Goal: Find specific page/section

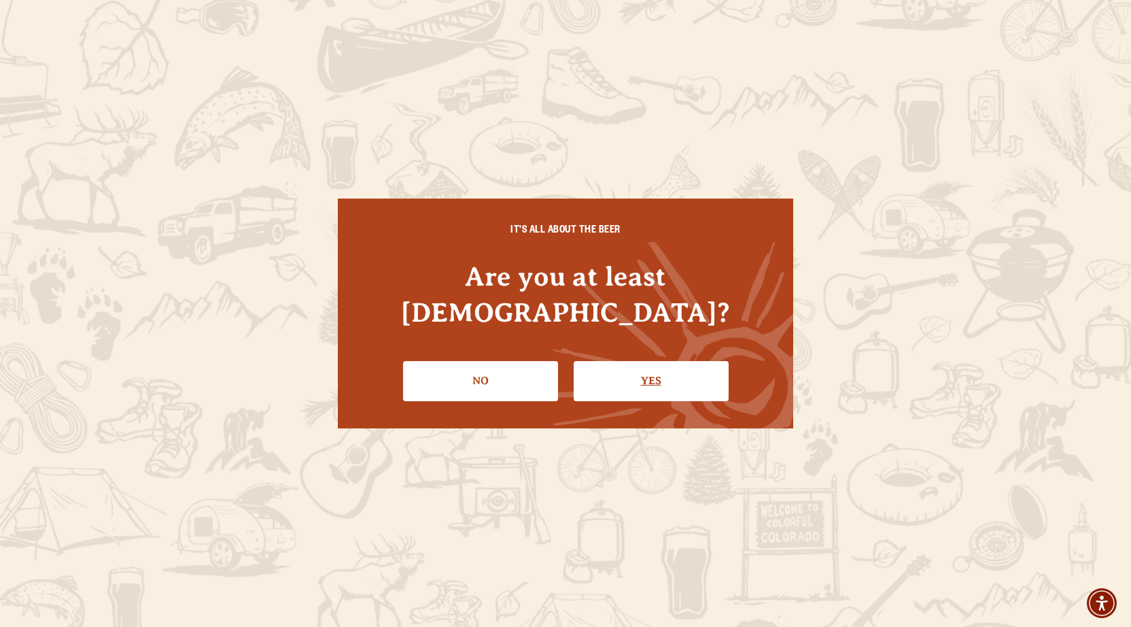
click at [611, 361] on link "Yes" at bounding box center [651, 380] width 155 height 39
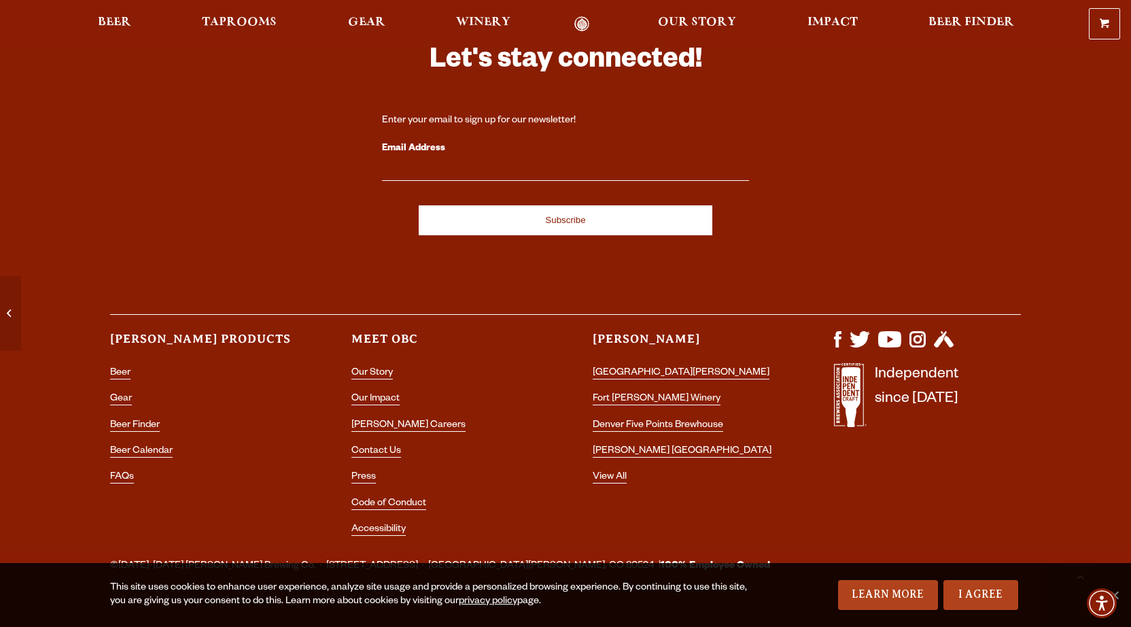
scroll to position [3918, 0]
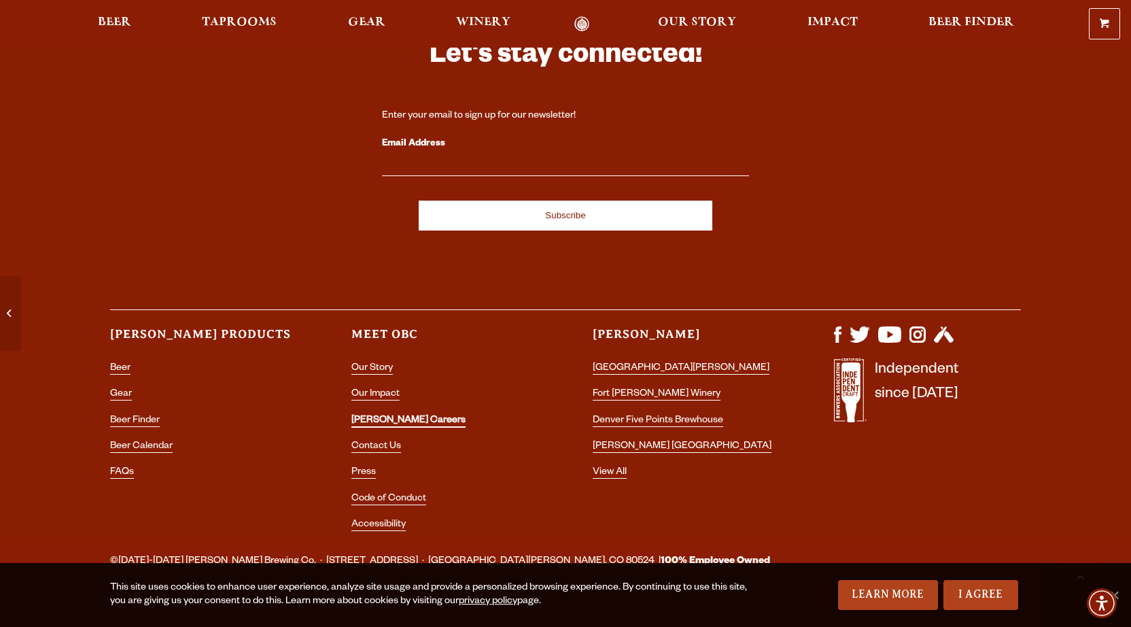
click at [367, 415] on link "[PERSON_NAME] Careers" at bounding box center [408, 421] width 114 height 12
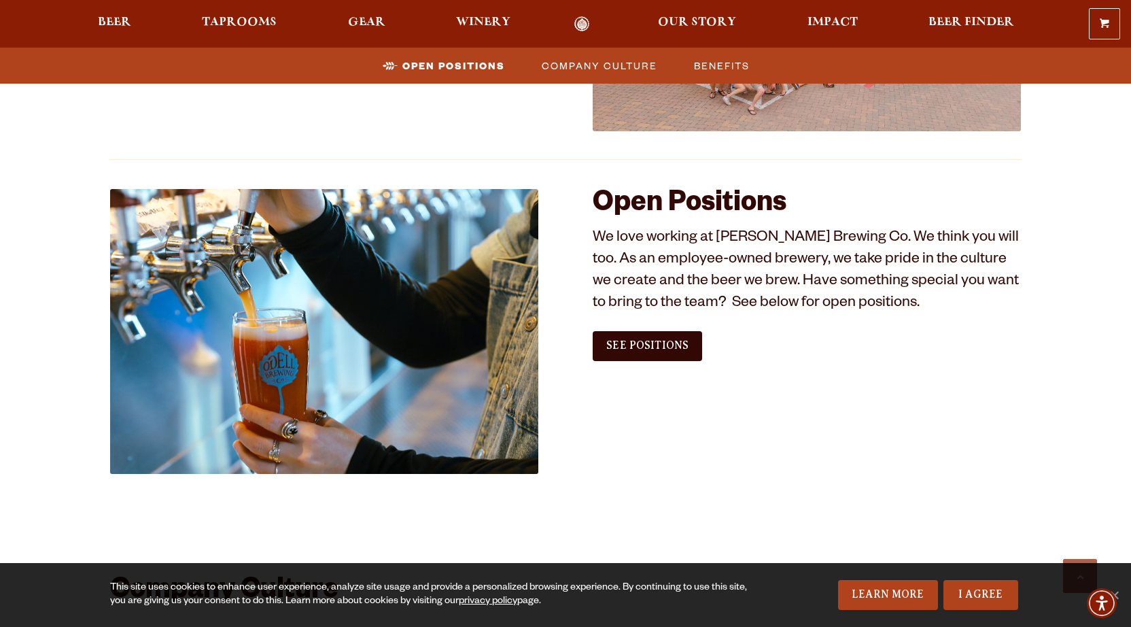
scroll to position [721, 0]
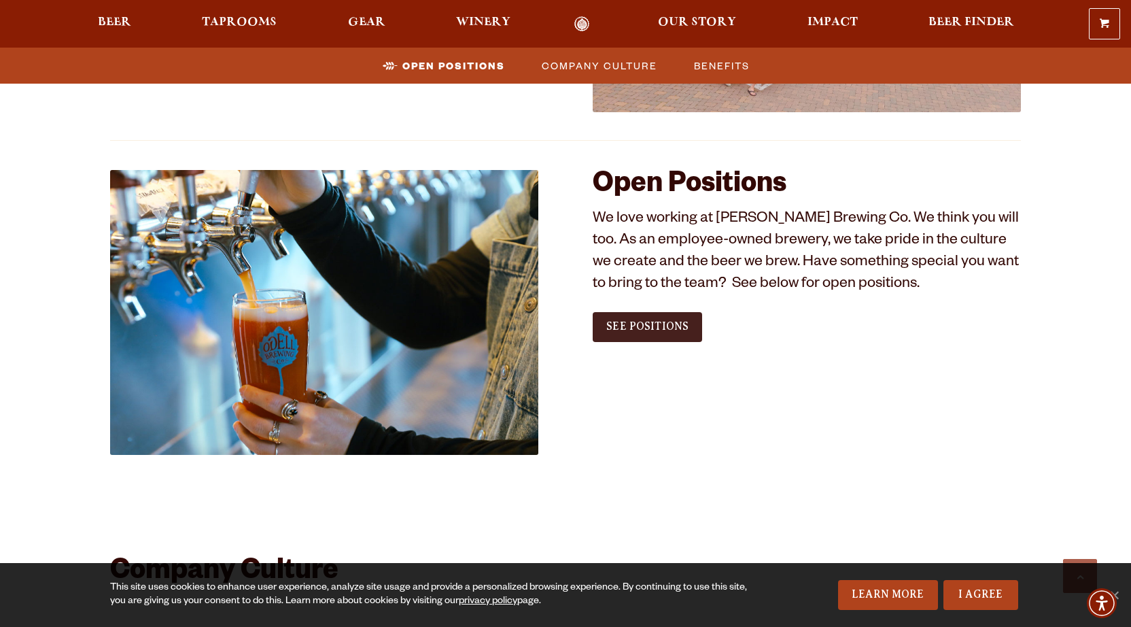
click at [631, 333] on link "See Positions" at bounding box center [647, 327] width 109 height 30
